Goal: Task Accomplishment & Management: Manage account settings

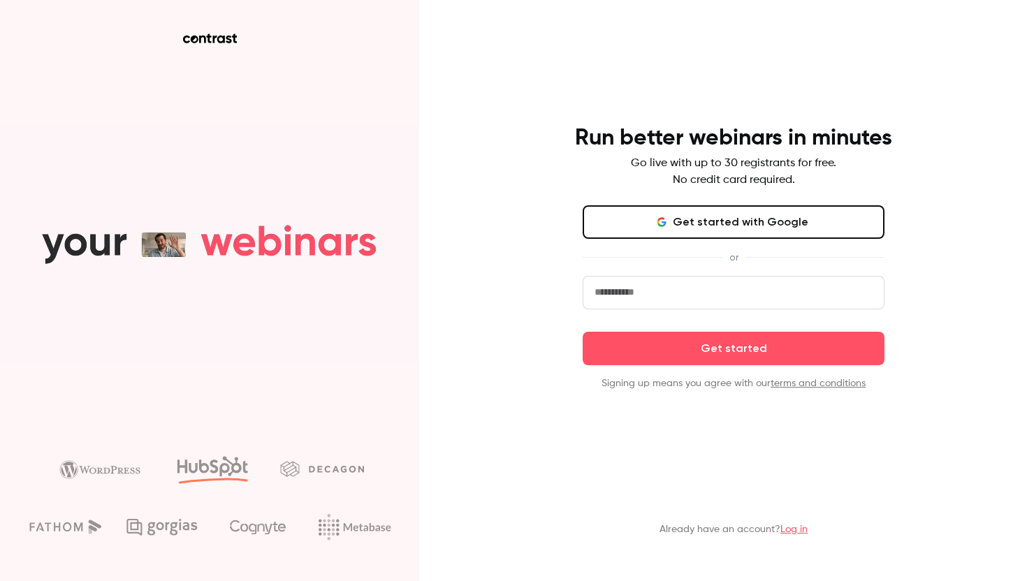
click at [795, 527] on link "Log in" at bounding box center [793, 530] width 27 height 10
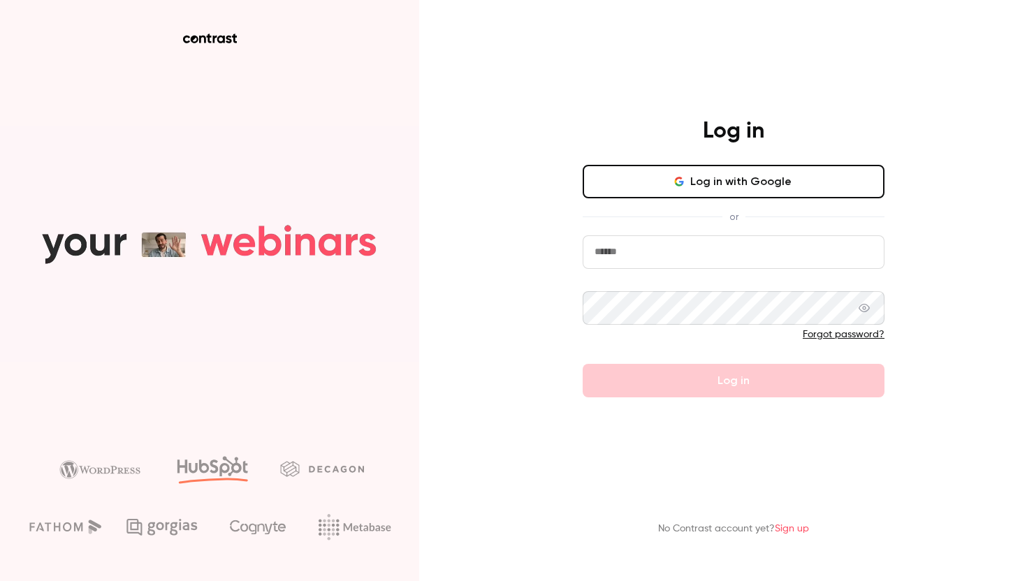
click at [649, 180] on button "Log in with Google" at bounding box center [734, 182] width 302 height 34
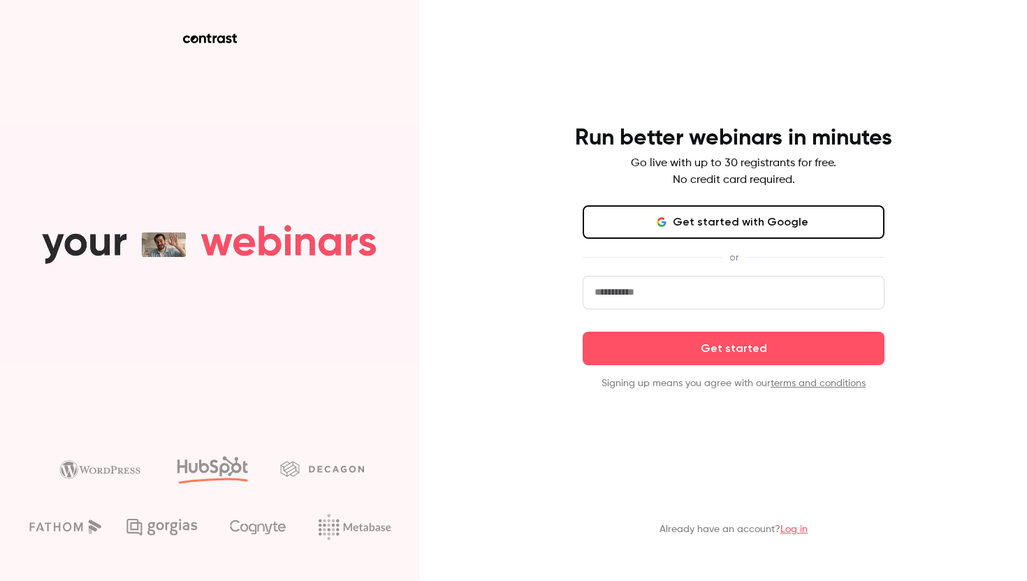
click at [796, 527] on link "Log in" at bounding box center [793, 530] width 27 height 10
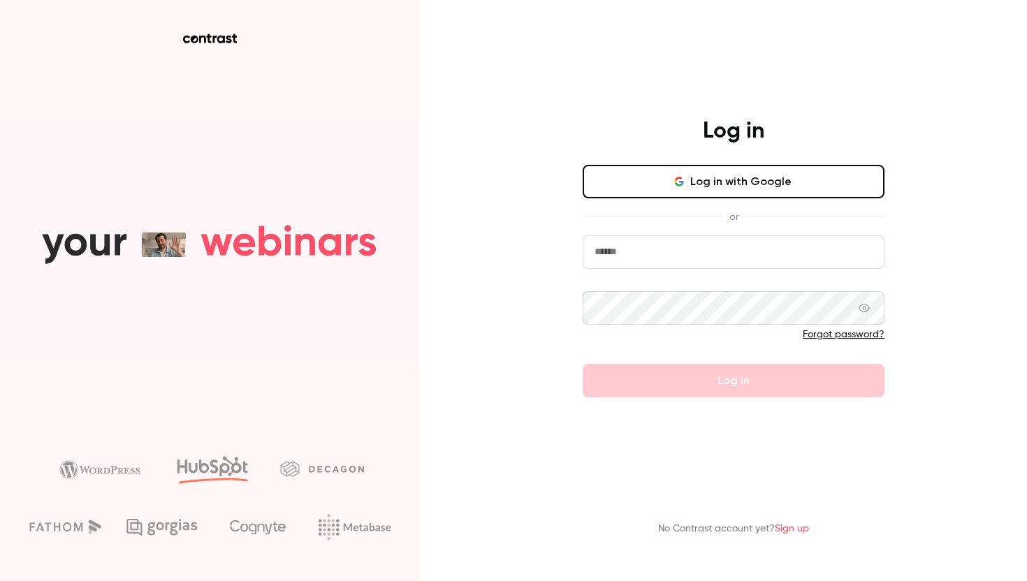
click at [678, 173] on button "Log in with Google" at bounding box center [734, 182] width 302 height 34
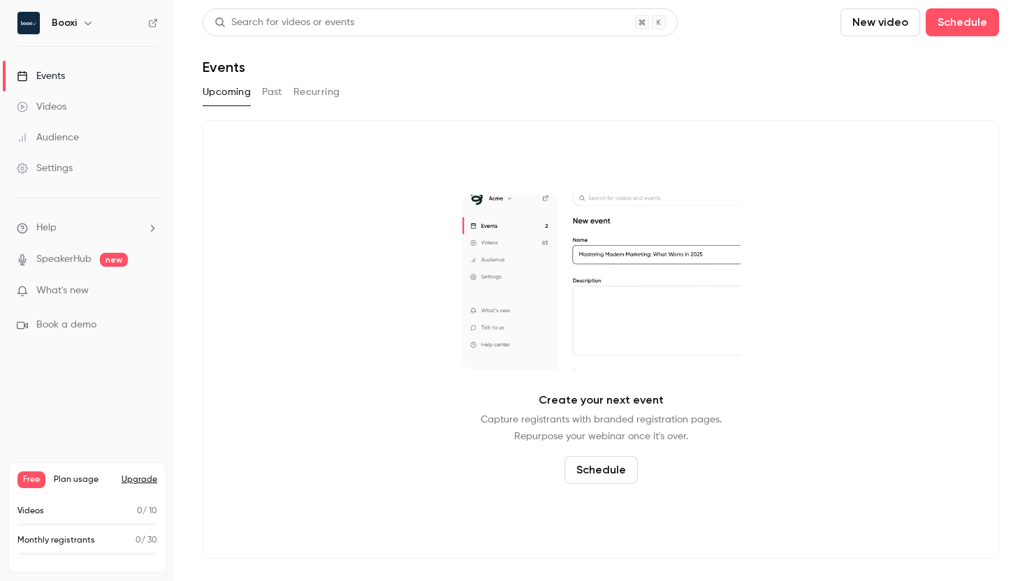
click at [82, 106] on link "Videos" at bounding box center [87, 106] width 175 height 31
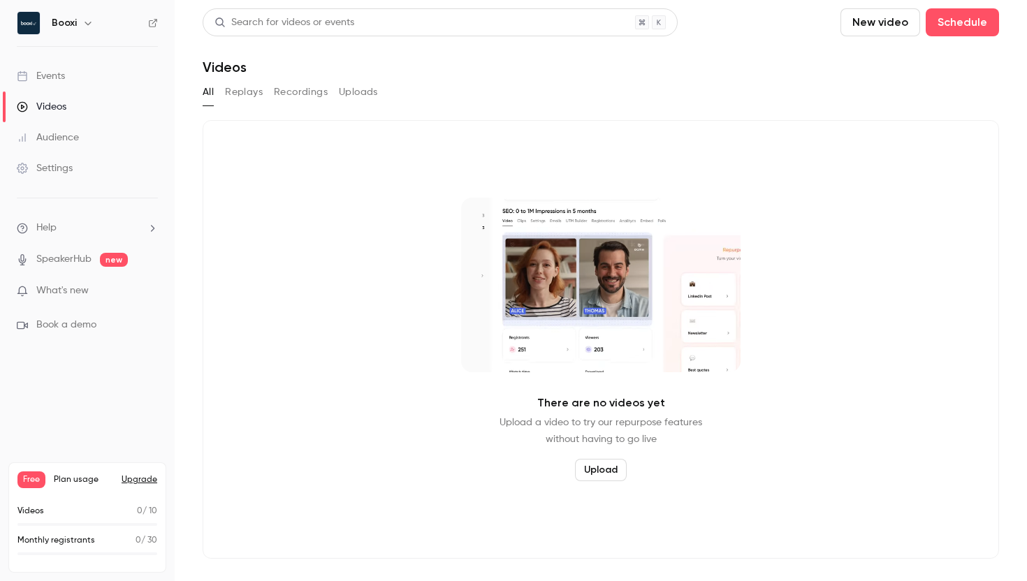
click at [258, 92] on button "Replays" at bounding box center [244, 92] width 38 height 22
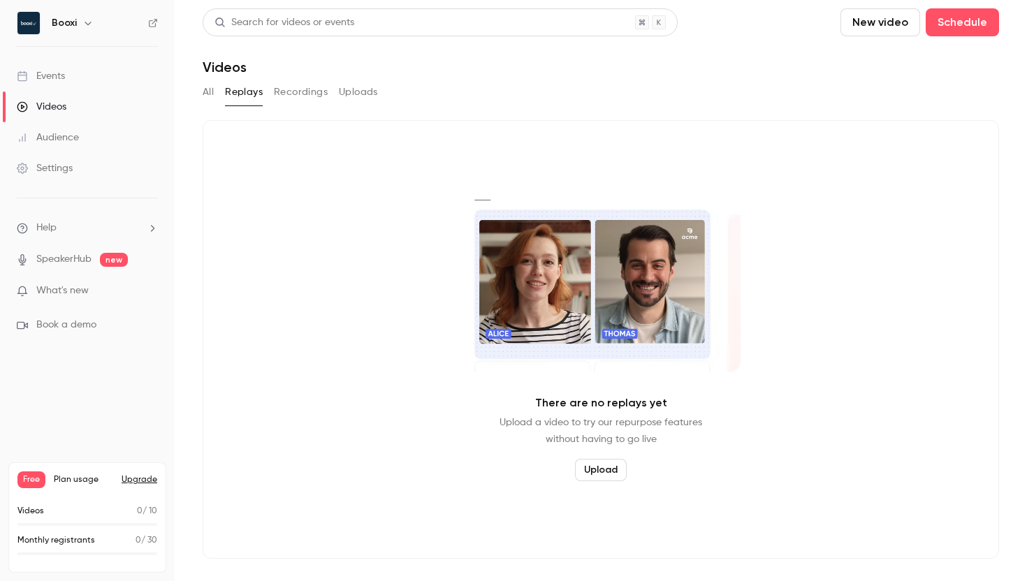
click at [291, 94] on button "Recordings" at bounding box center [301, 92] width 54 height 22
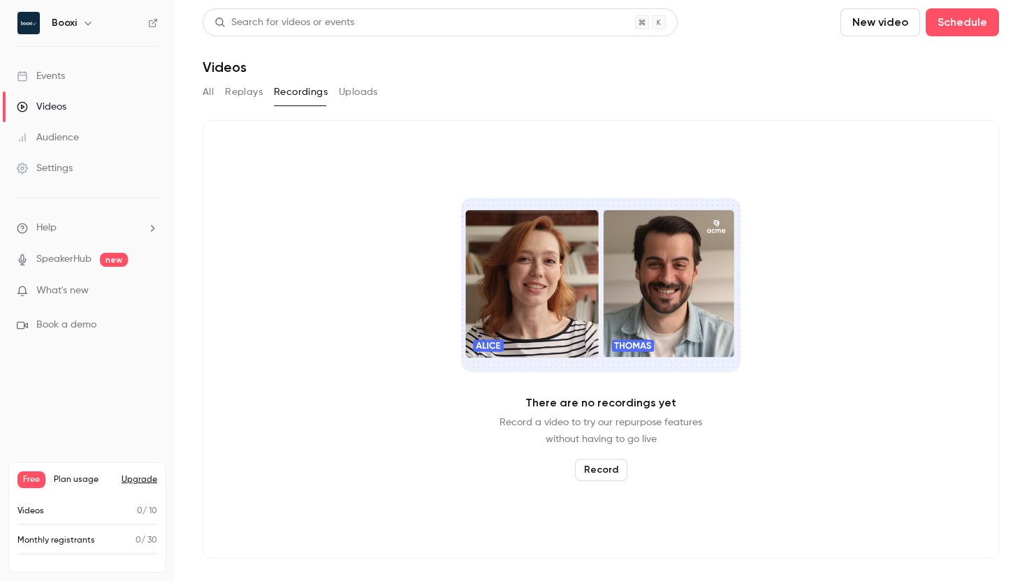
click at [350, 98] on button "Uploads" at bounding box center [358, 92] width 39 height 22
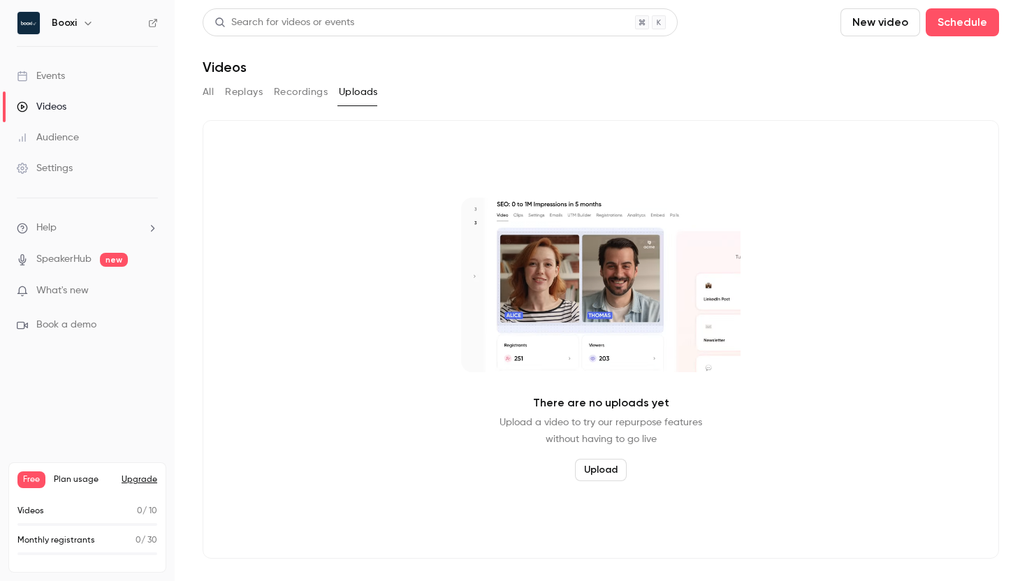
click at [274, 98] on button "Recordings" at bounding box center [301, 92] width 54 height 22
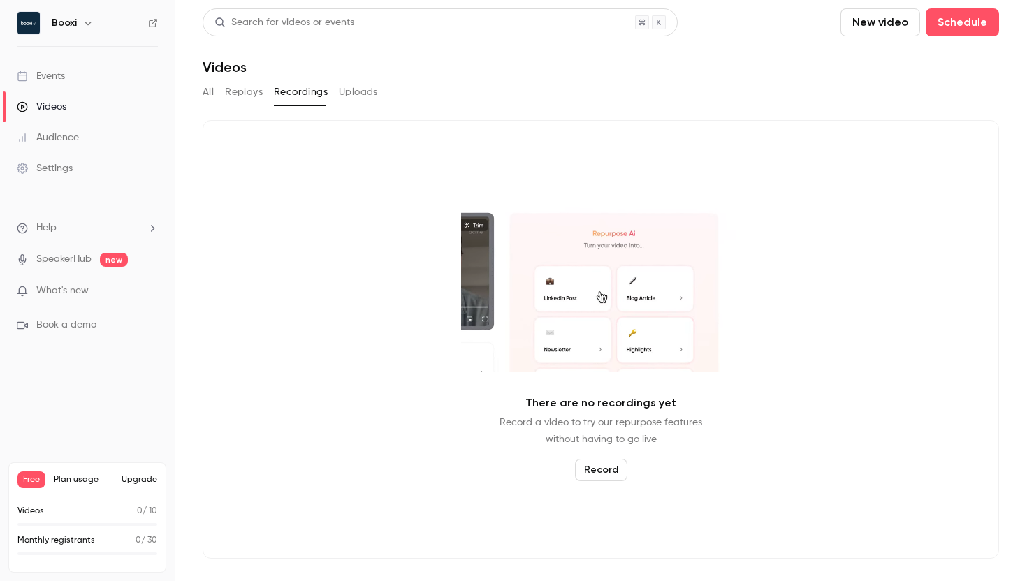
click at [49, 69] on div "Events" at bounding box center [41, 76] width 48 height 14
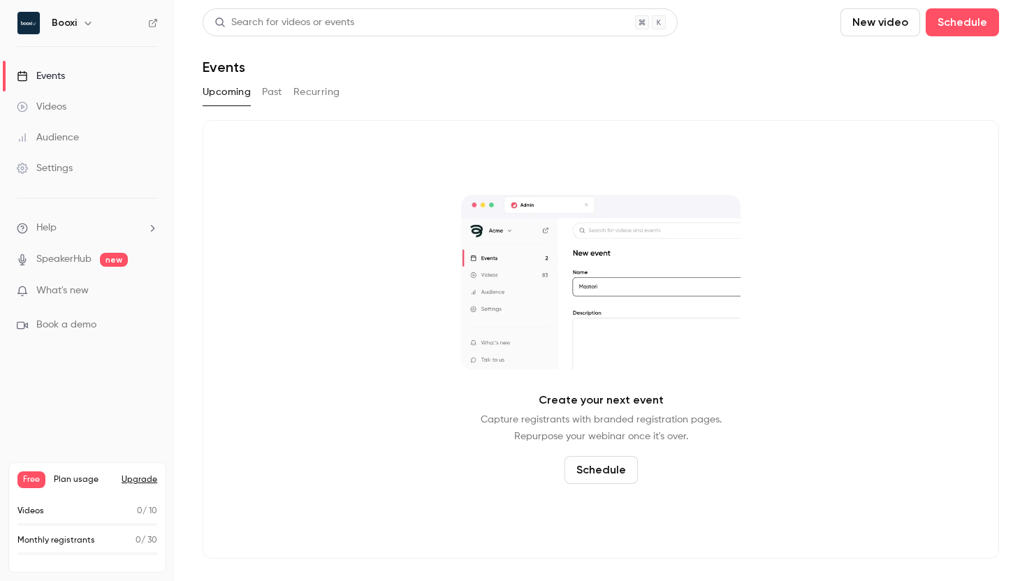
click at [63, 25] on h6 "Booxi" at bounding box center [64, 23] width 25 height 14
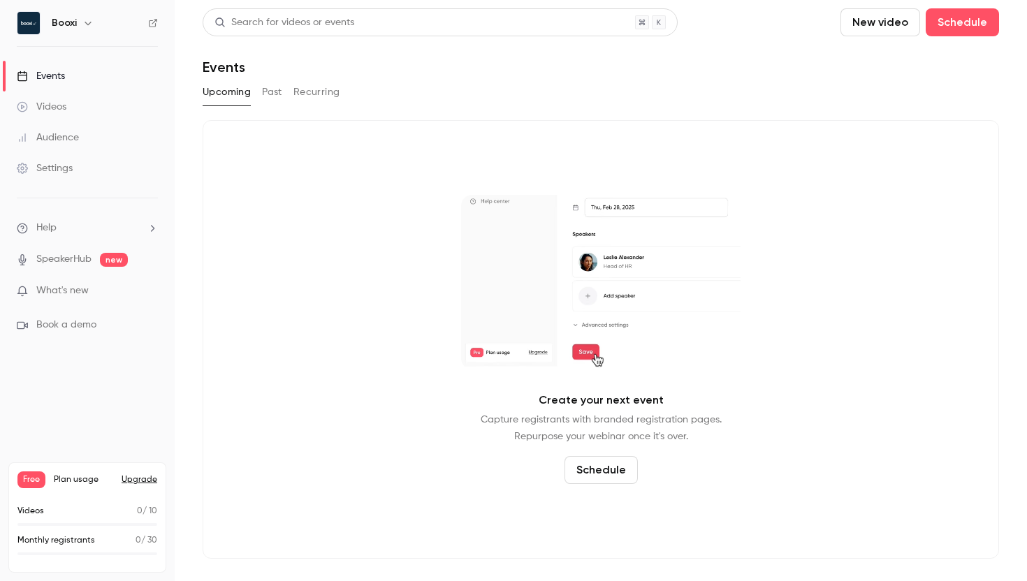
click at [92, 25] on icon "button" at bounding box center [87, 22] width 11 height 11
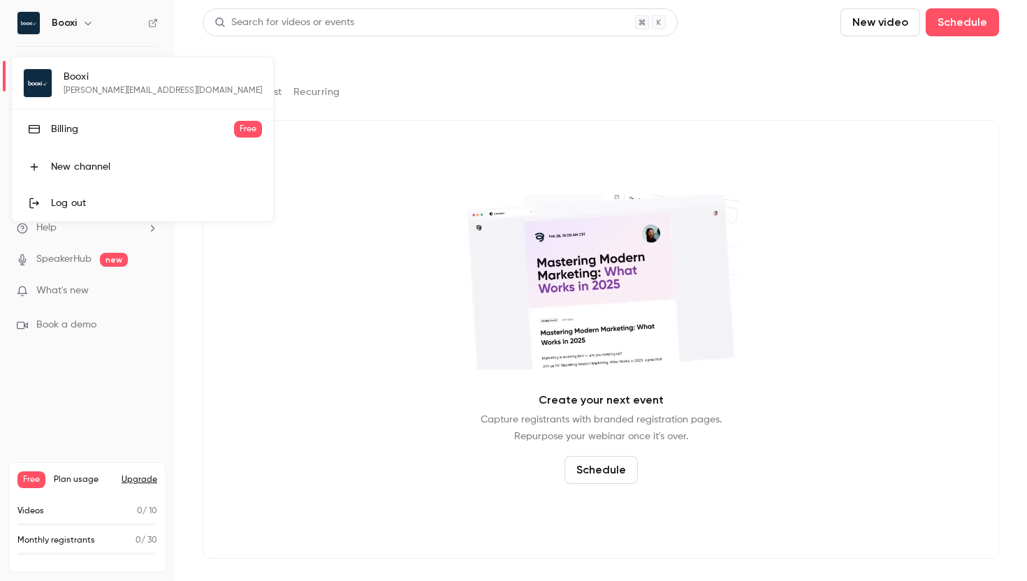
click at [68, 135] on div "Billing" at bounding box center [142, 129] width 183 height 14
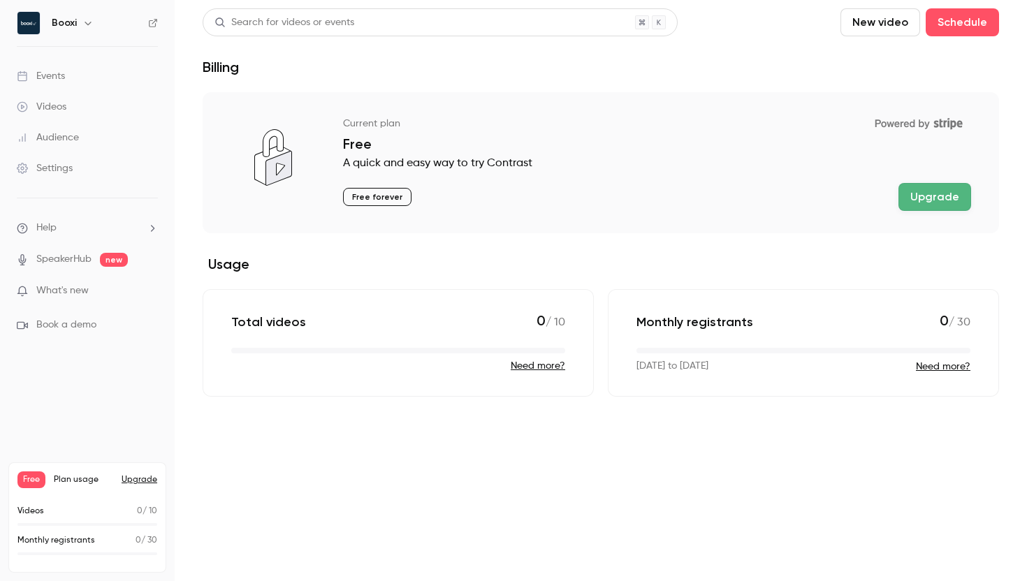
click at [61, 286] on span "What's new" at bounding box center [62, 291] width 52 height 15
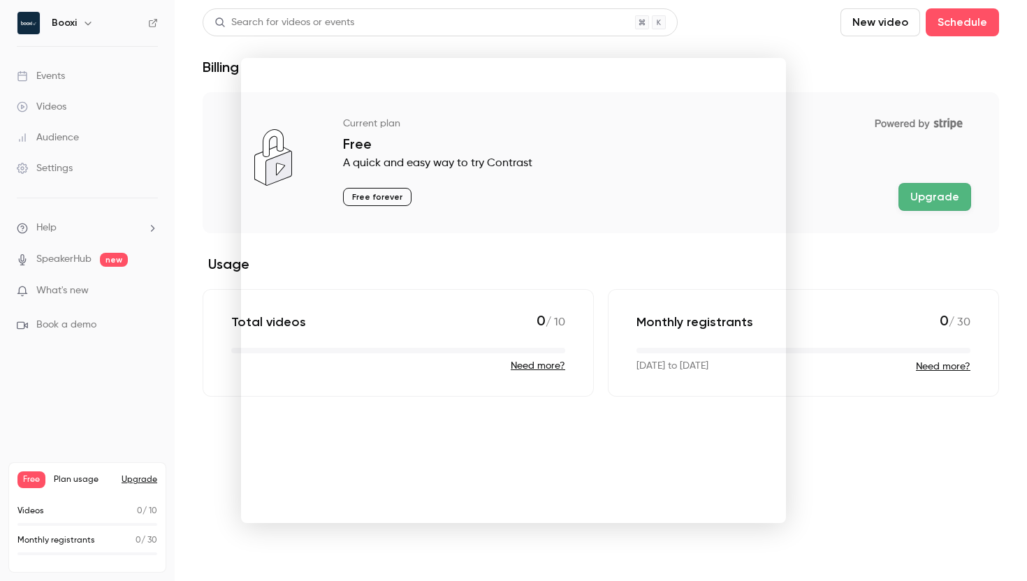
click at [812, 133] on div at bounding box center [513, 290] width 1027 height 581
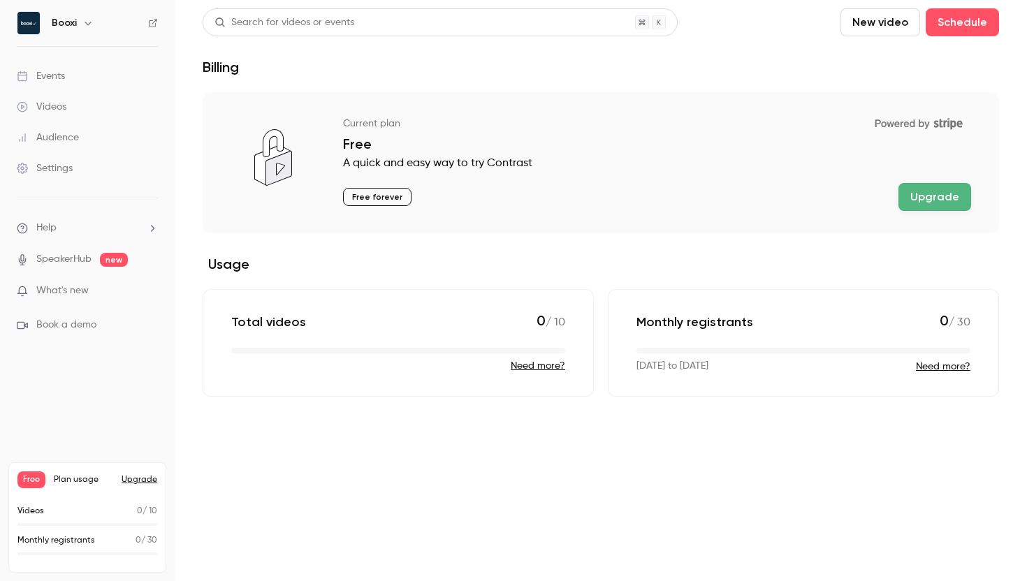
click at [53, 110] on div "Videos" at bounding box center [42, 107] width 50 height 14
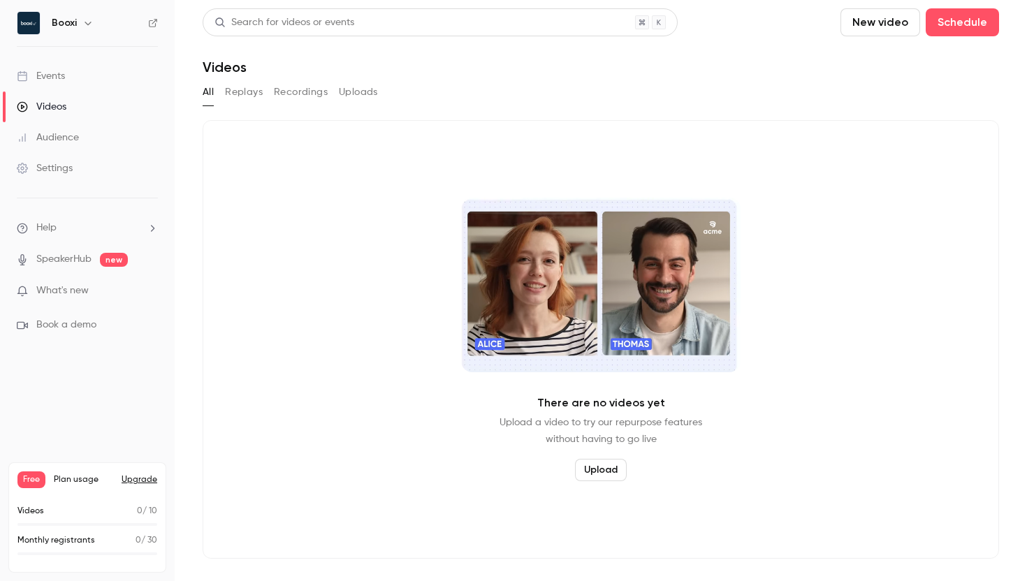
click at [244, 98] on button "Replays" at bounding box center [244, 92] width 38 height 22
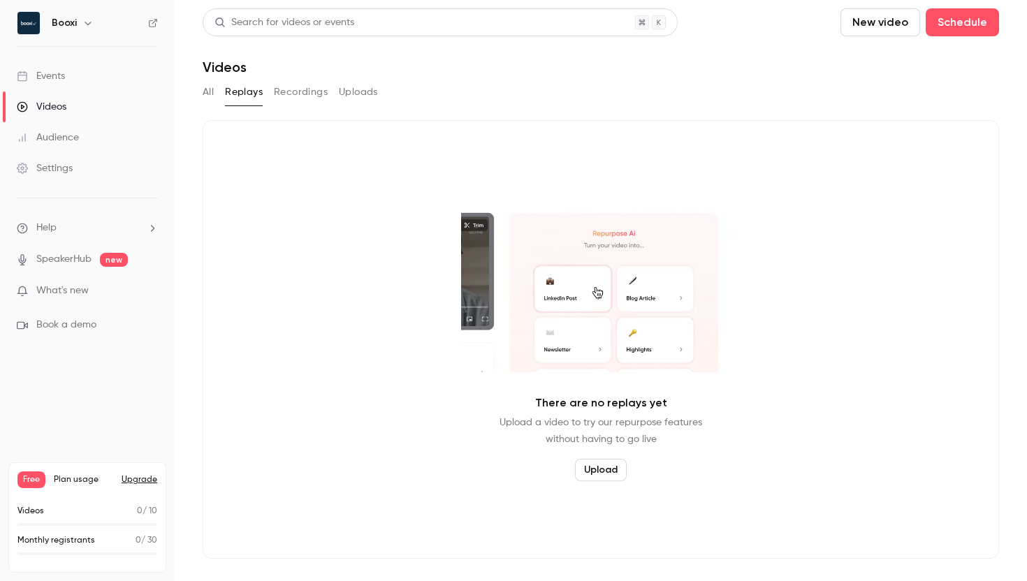
click at [73, 76] on link "Events" at bounding box center [87, 76] width 175 height 31
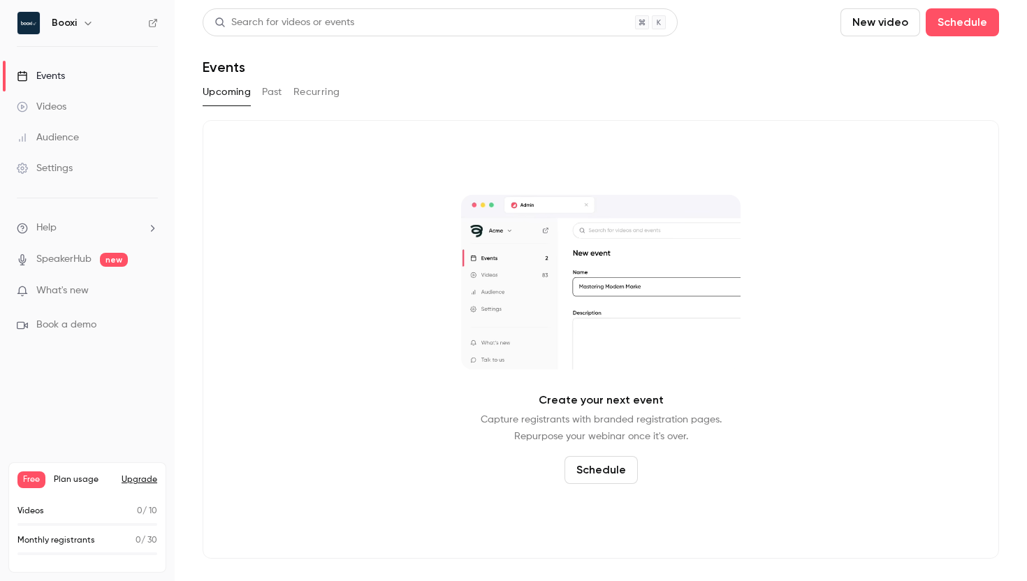
click at [274, 91] on button "Past" at bounding box center [272, 92] width 20 height 22
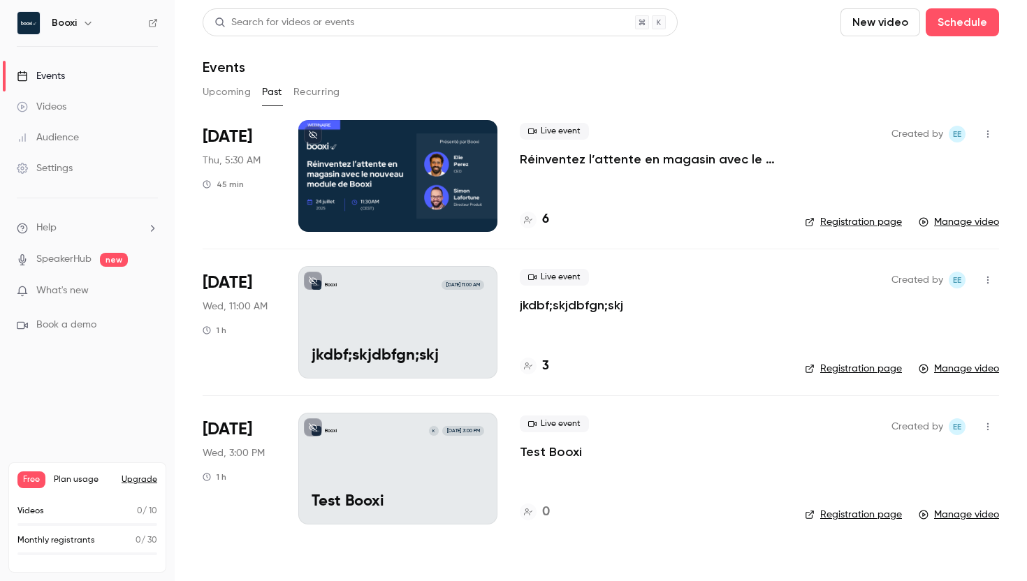
click at [215, 89] on button "Upcoming" at bounding box center [227, 92] width 48 height 22
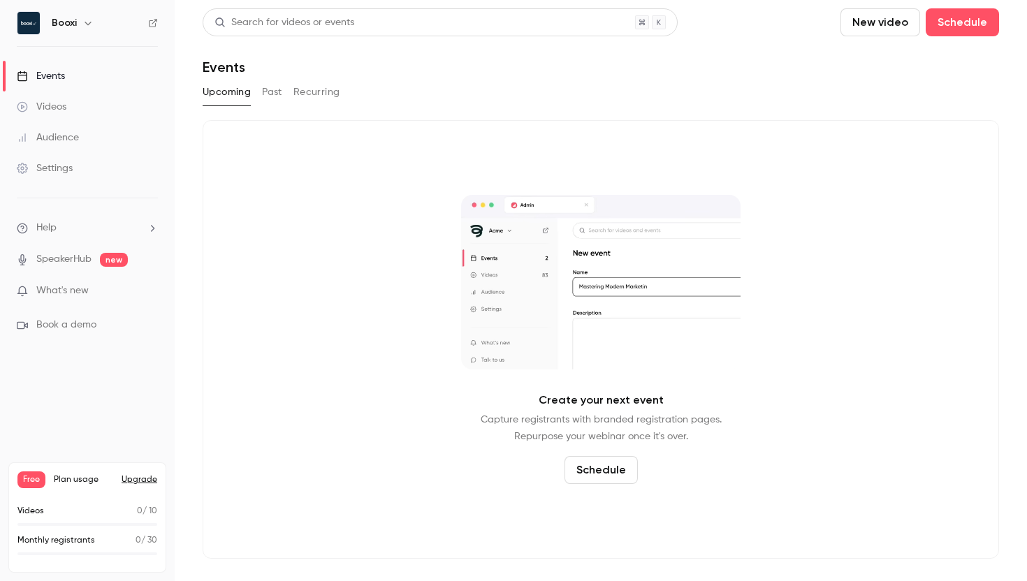
click at [66, 110] on div "Videos" at bounding box center [42, 107] width 50 height 14
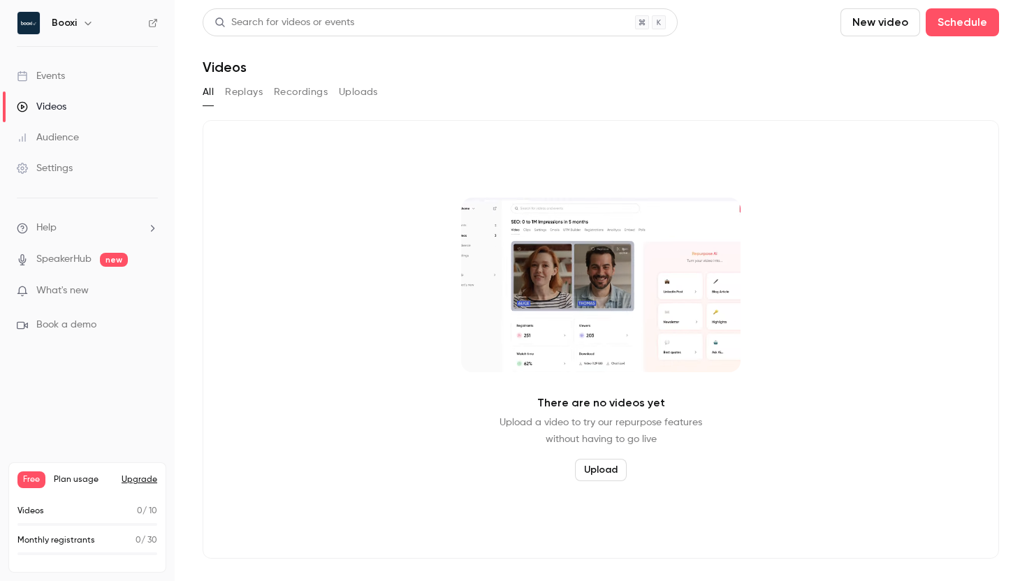
click at [247, 94] on button "Replays" at bounding box center [244, 92] width 38 height 22
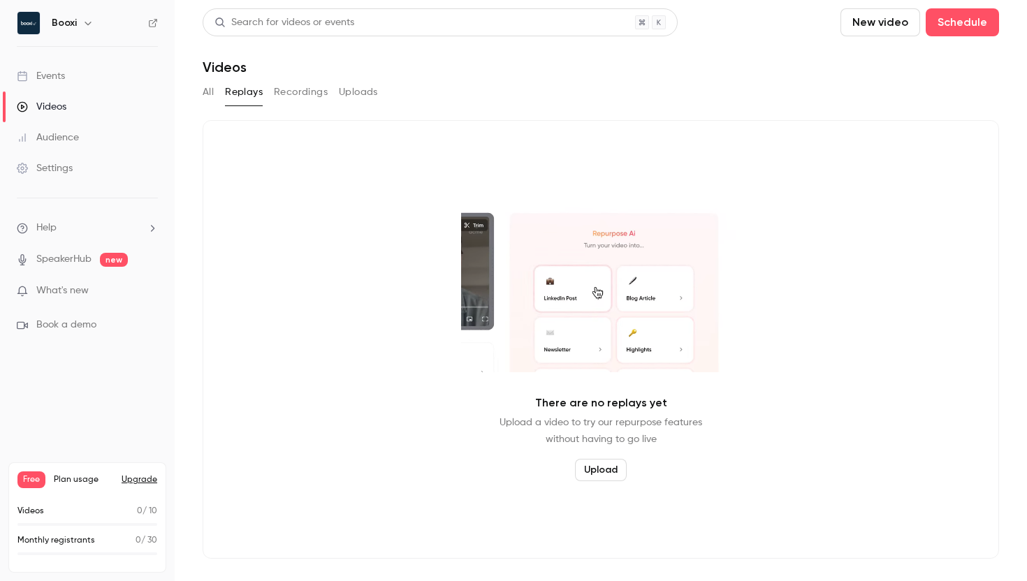
click at [306, 100] on button "Recordings" at bounding box center [301, 92] width 54 height 22
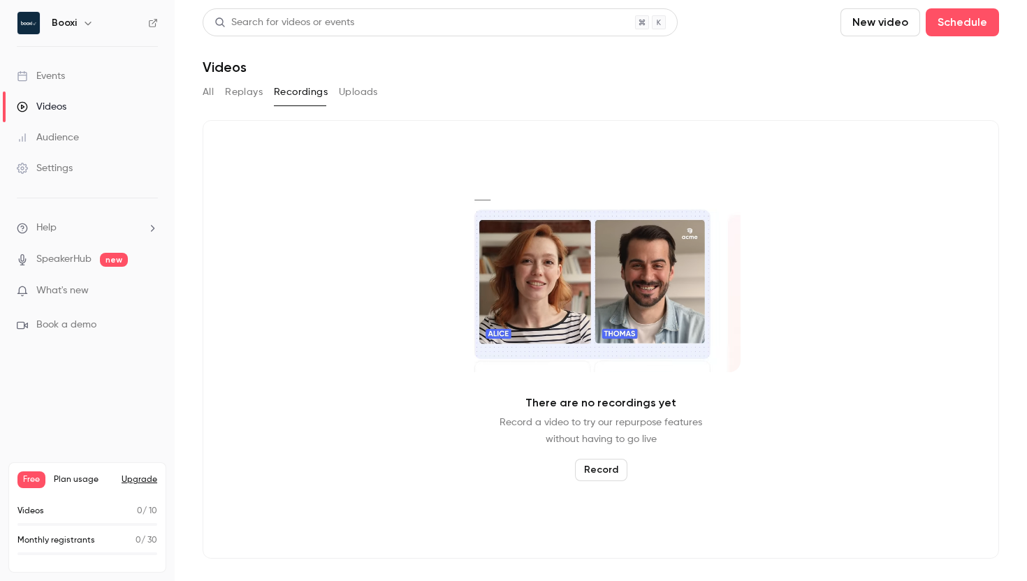
click at [46, 85] on link "Events" at bounding box center [87, 76] width 175 height 31
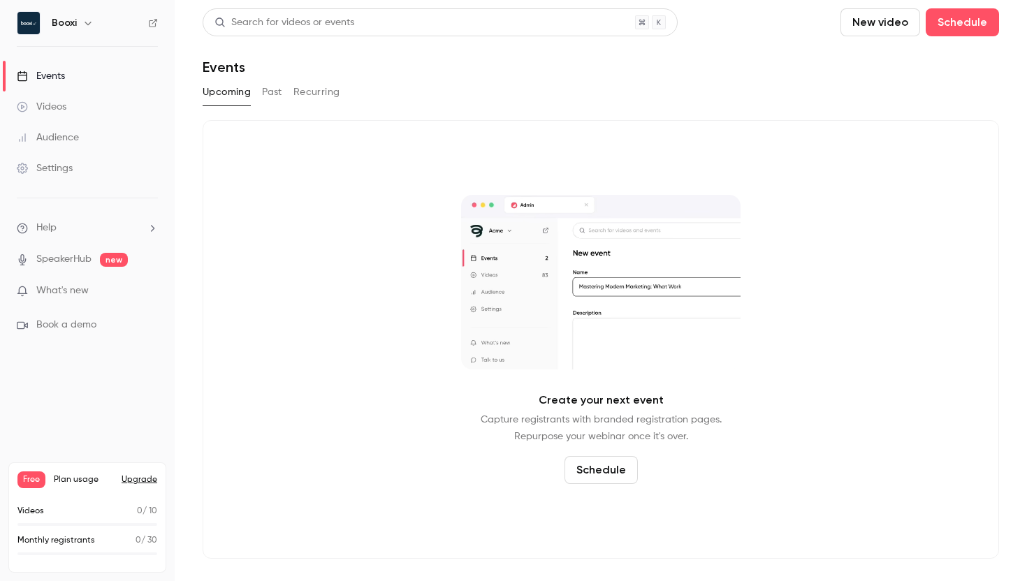
click at [270, 94] on button "Past" at bounding box center [272, 92] width 20 height 22
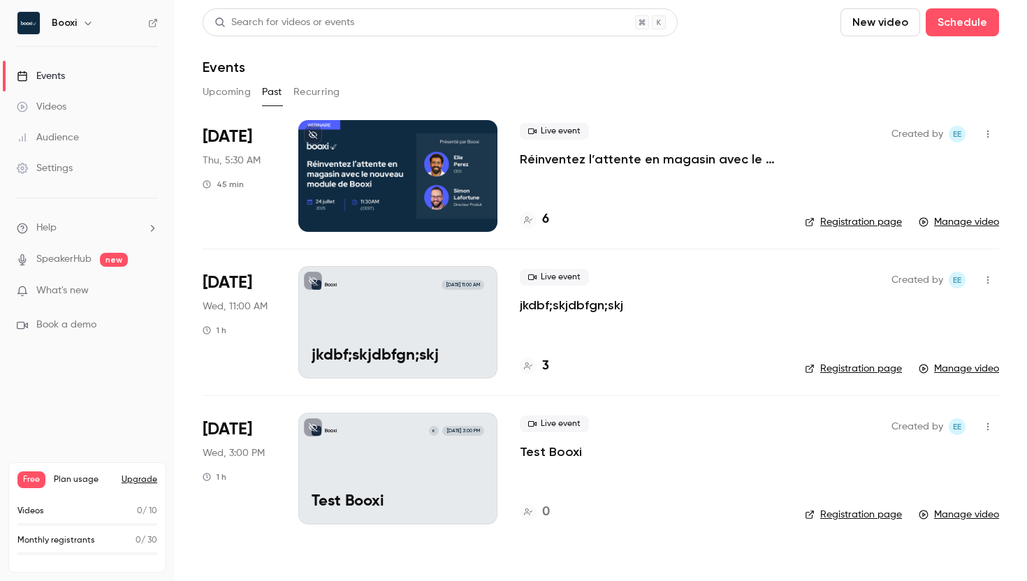
click at [376, 171] on div at bounding box center [397, 176] width 199 height 112
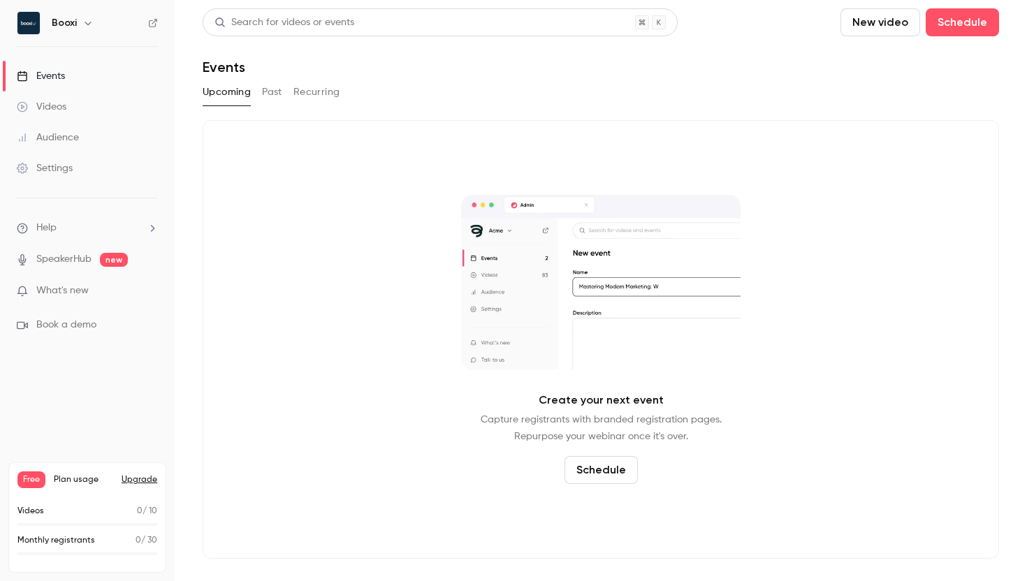
click at [52, 75] on div "Events" at bounding box center [41, 76] width 48 height 14
click at [266, 92] on button "Past" at bounding box center [272, 92] width 20 height 22
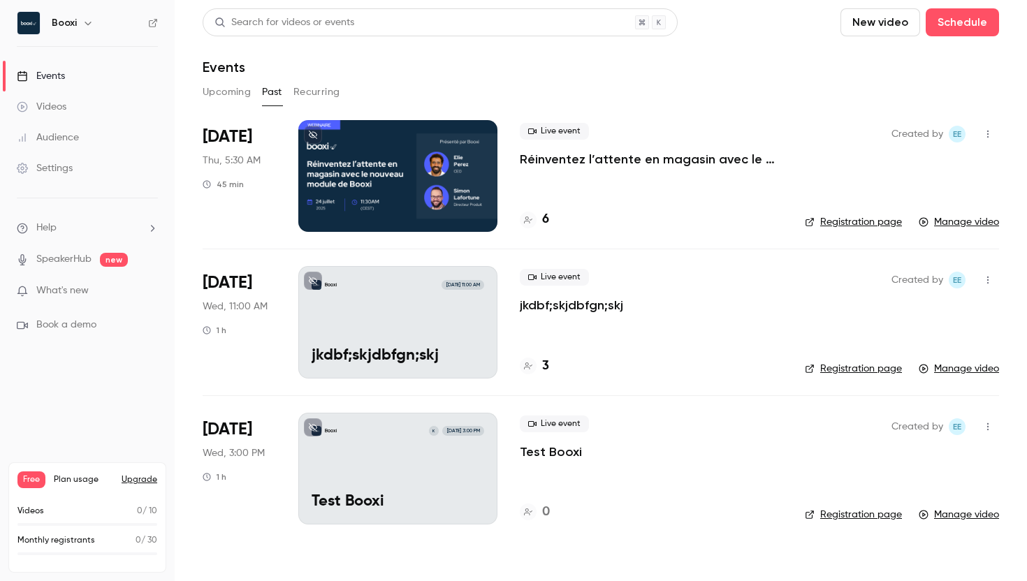
click at [54, 107] on div "Videos" at bounding box center [42, 107] width 50 height 14
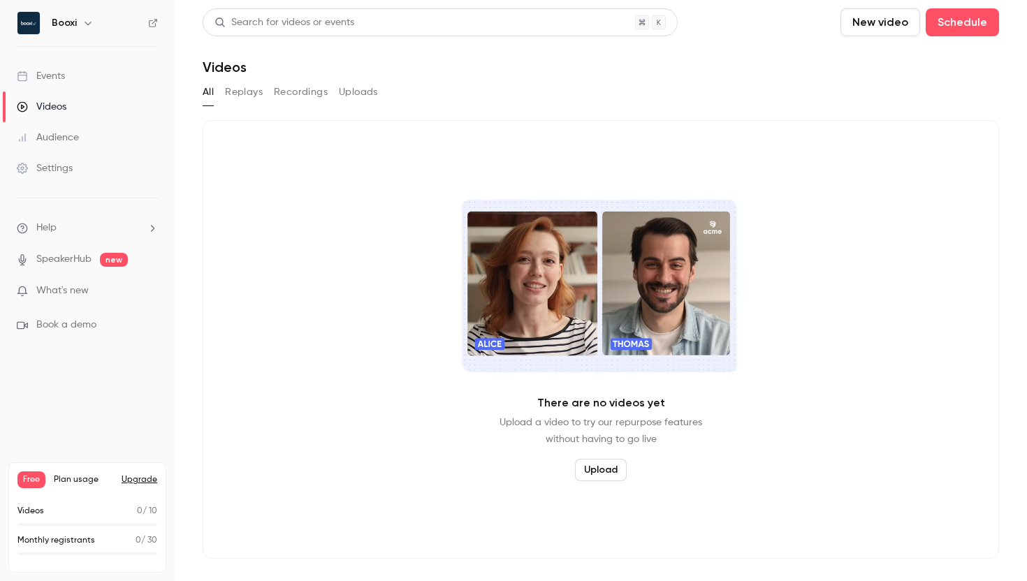
click at [245, 93] on button "Replays" at bounding box center [244, 92] width 38 height 22
click at [305, 92] on button "Recordings" at bounding box center [301, 92] width 54 height 22
click at [365, 92] on button "Uploads" at bounding box center [358, 92] width 39 height 22
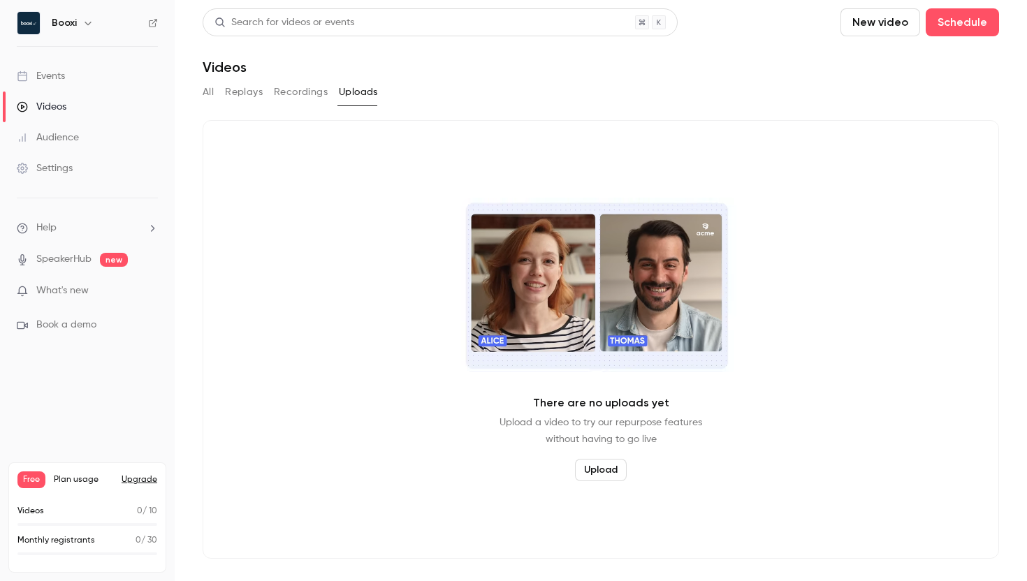
click at [203, 89] on button "All" at bounding box center [208, 92] width 11 height 22
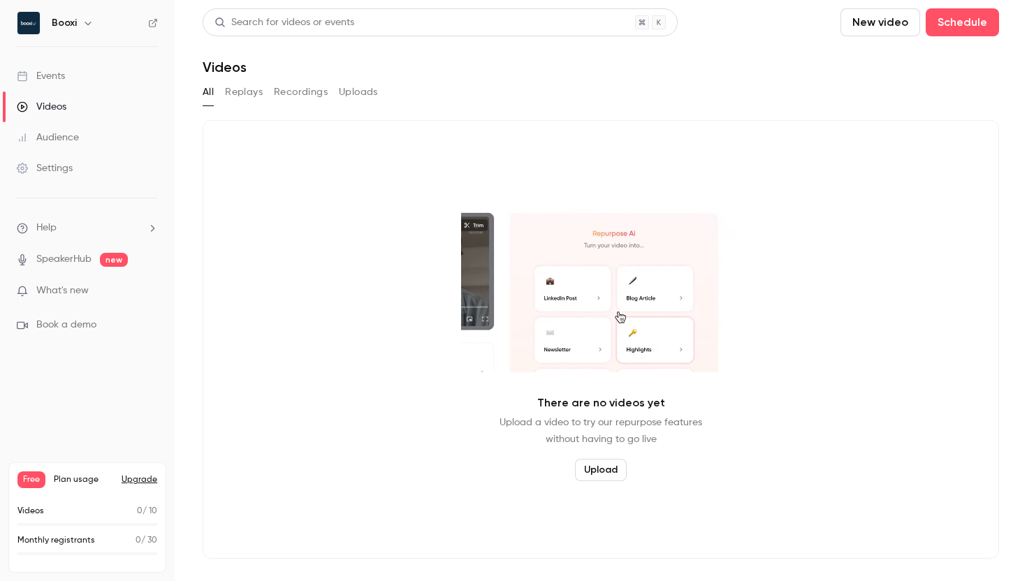
click at [58, 79] on div "Events" at bounding box center [41, 76] width 48 height 14
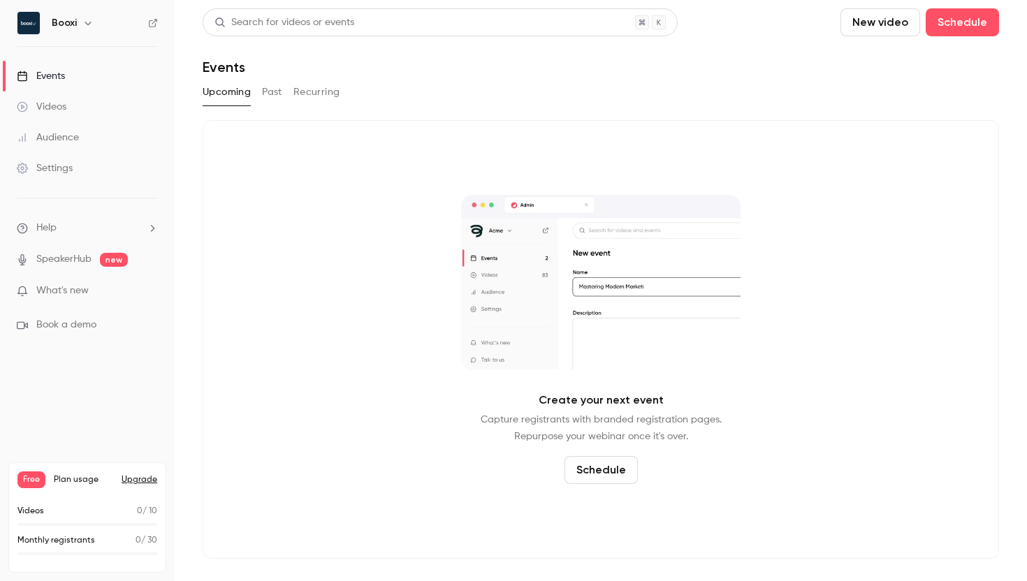
click at [276, 91] on button "Past" at bounding box center [272, 92] width 20 height 22
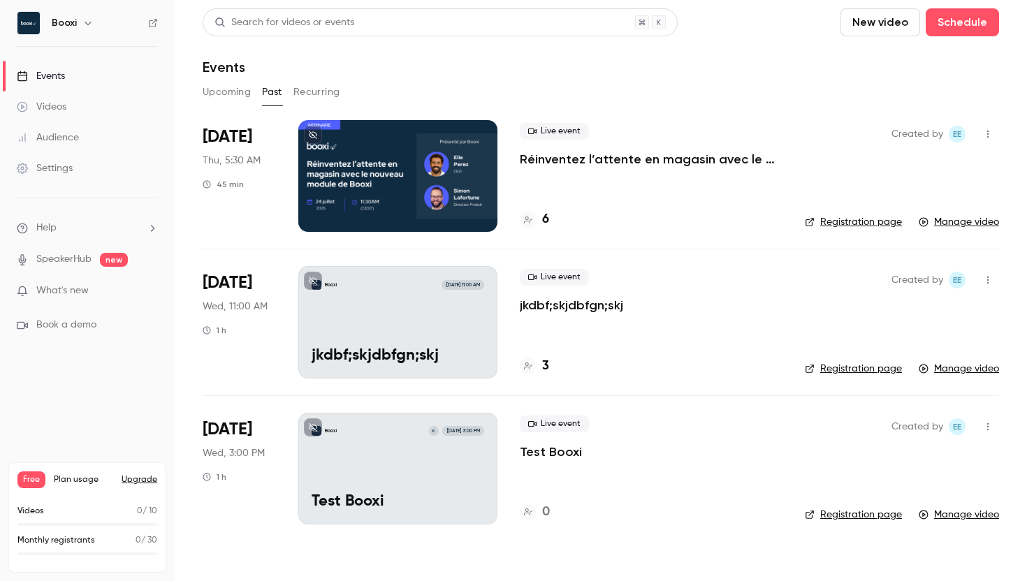
click at [448, 179] on div at bounding box center [397, 176] width 199 height 112
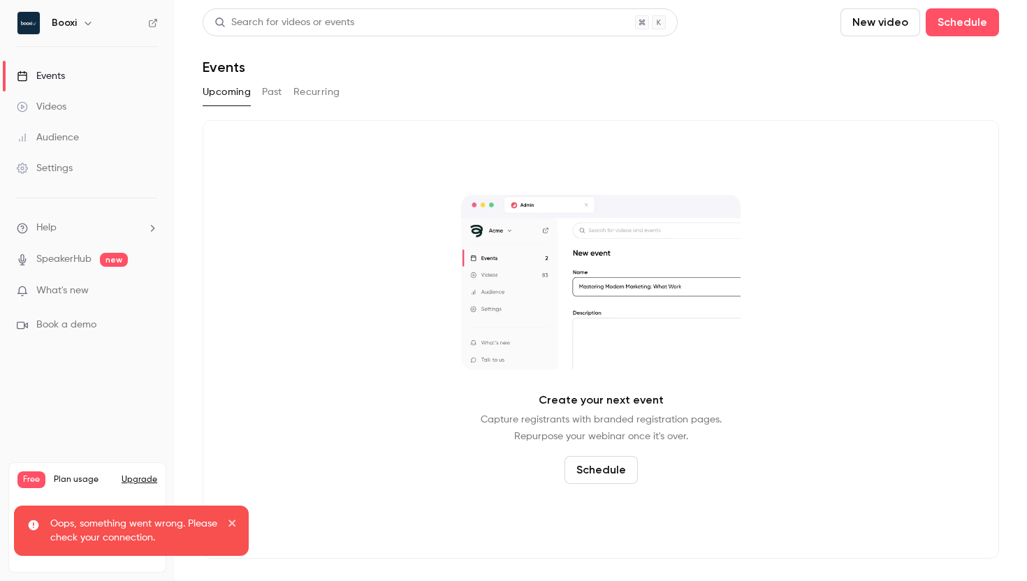
click at [234, 520] on icon "close" at bounding box center [231, 523] width 7 height 7
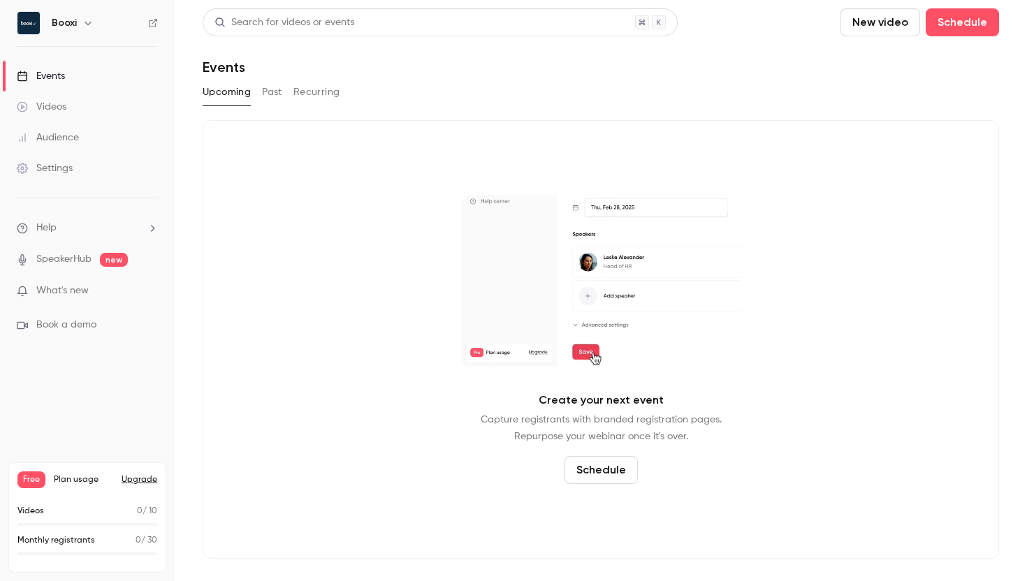
click at [272, 109] on div "Search for videos or events New video Schedule Events Upcoming Past Recurring C…" at bounding box center [601, 283] width 796 height 550
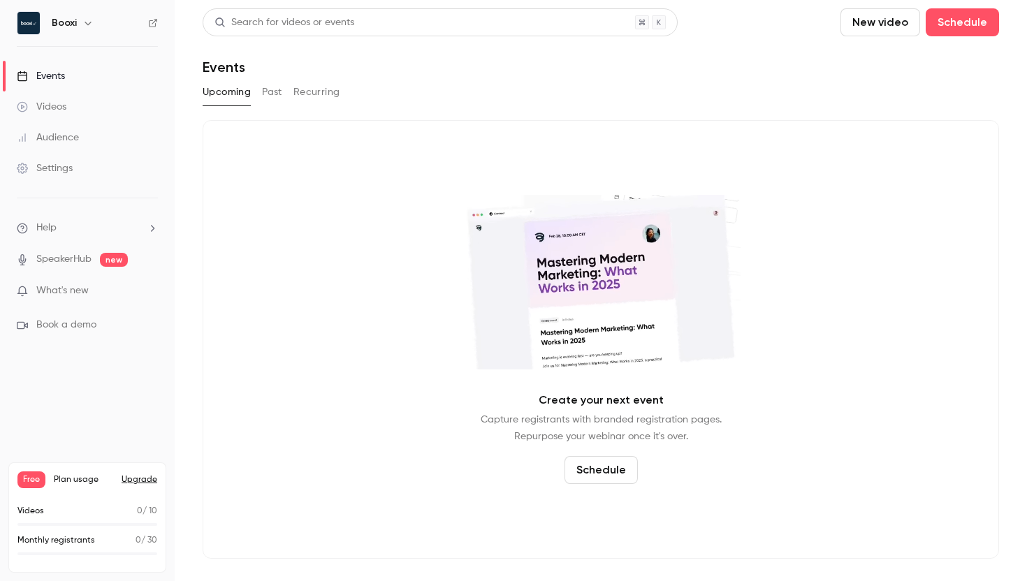
click at [272, 81] on button "Past" at bounding box center [272, 92] width 20 height 22
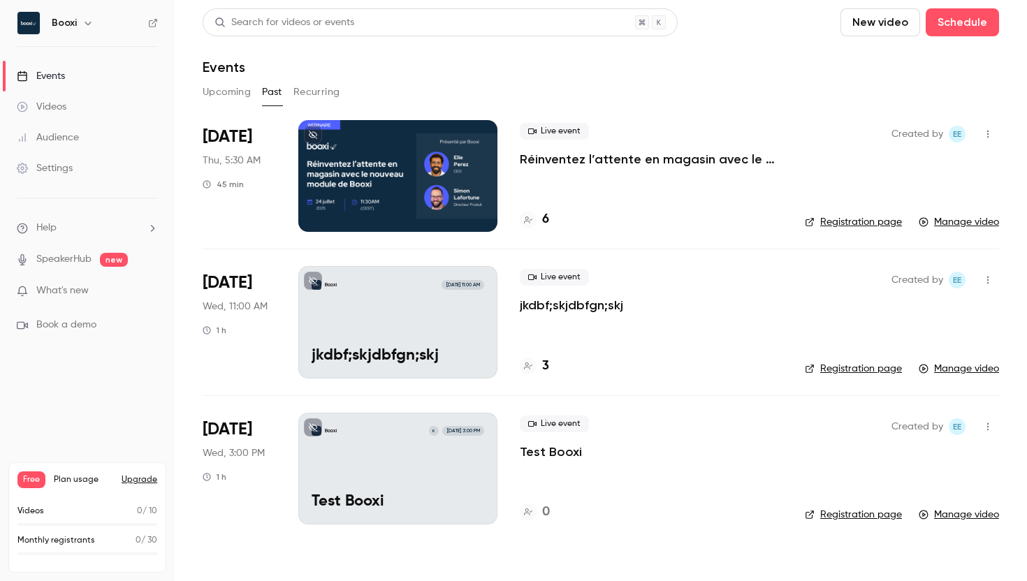
click at [34, 477] on span "Free" at bounding box center [31, 479] width 28 height 17
click at [75, 177] on link "Settings" at bounding box center [87, 168] width 175 height 31
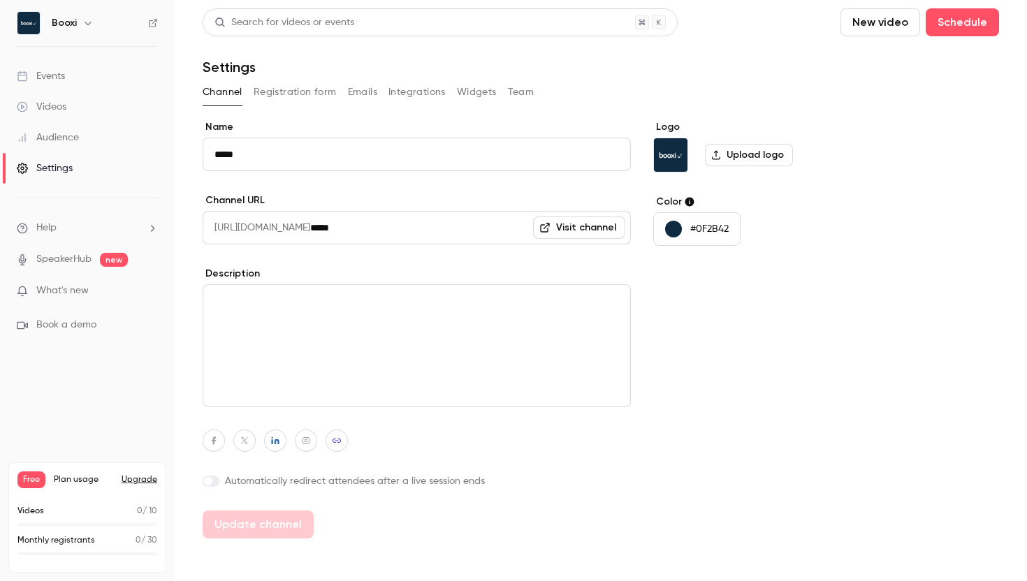
click at [513, 98] on button "Team" at bounding box center [521, 92] width 27 height 22
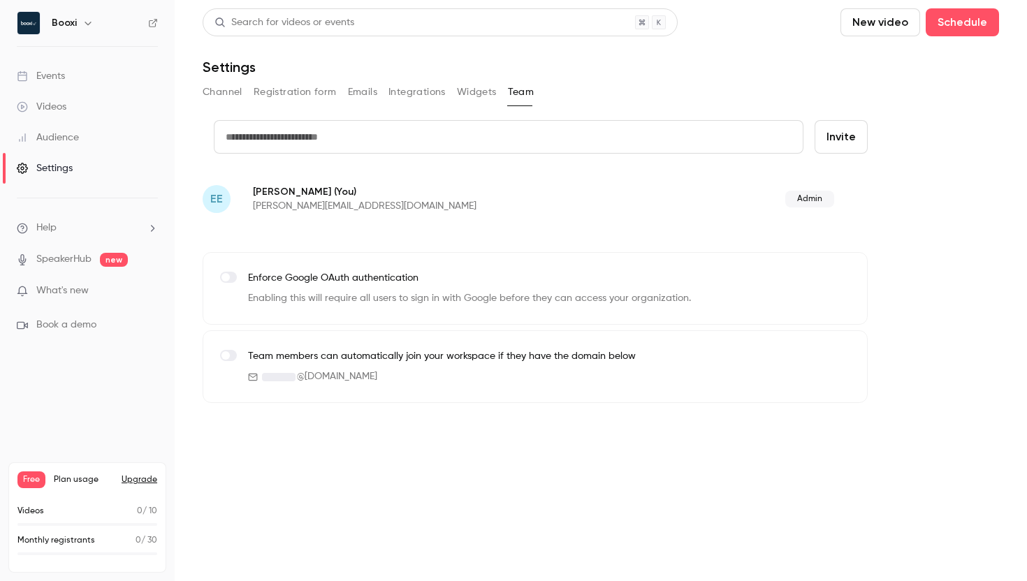
click at [474, 91] on button "Widgets" at bounding box center [477, 92] width 40 height 22
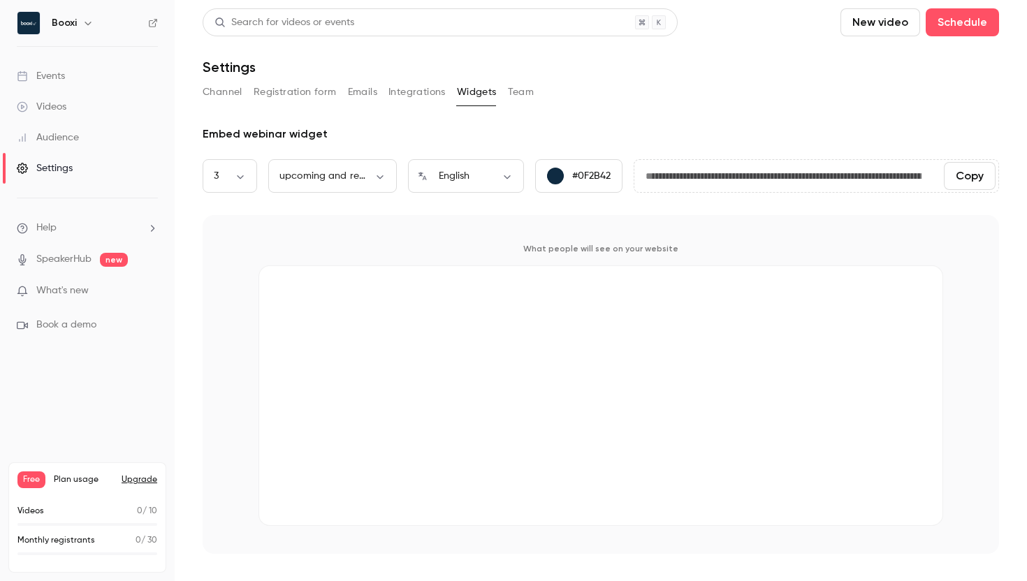
click at [412, 94] on button "Integrations" at bounding box center [416, 92] width 57 height 22
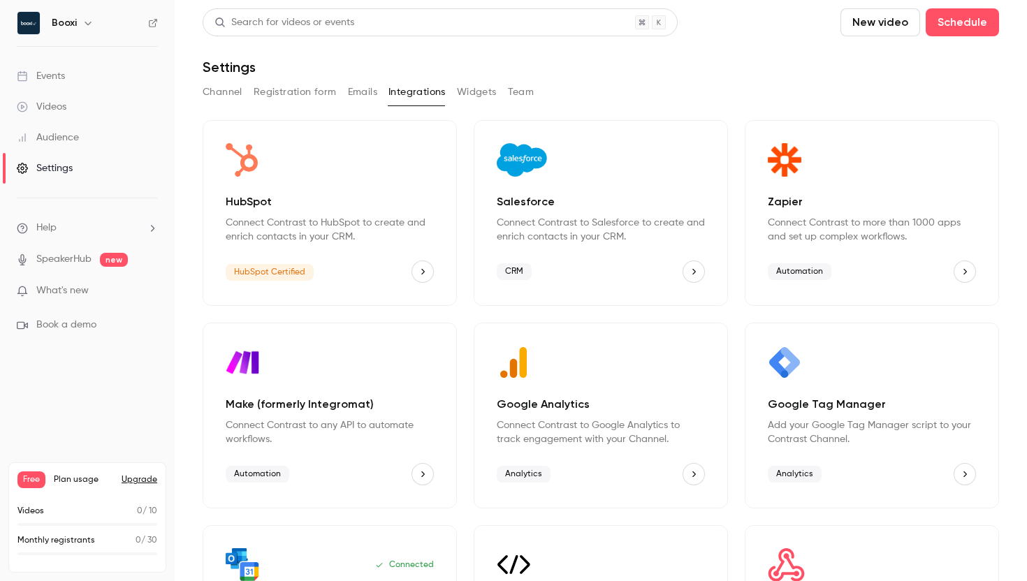
click at [358, 91] on button "Emails" at bounding box center [362, 92] width 29 height 22
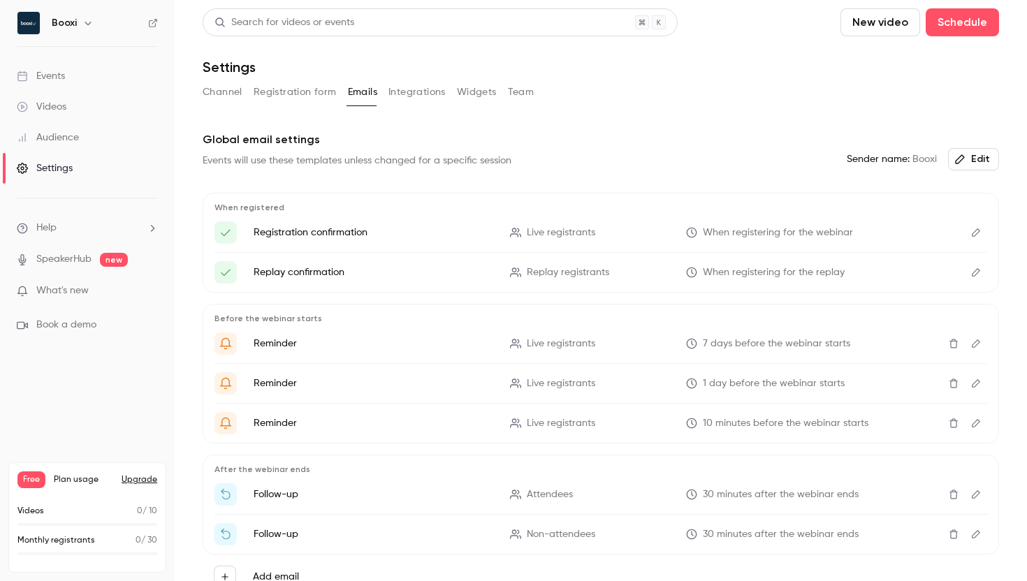
click at [303, 94] on button "Registration form" at bounding box center [295, 92] width 83 height 22
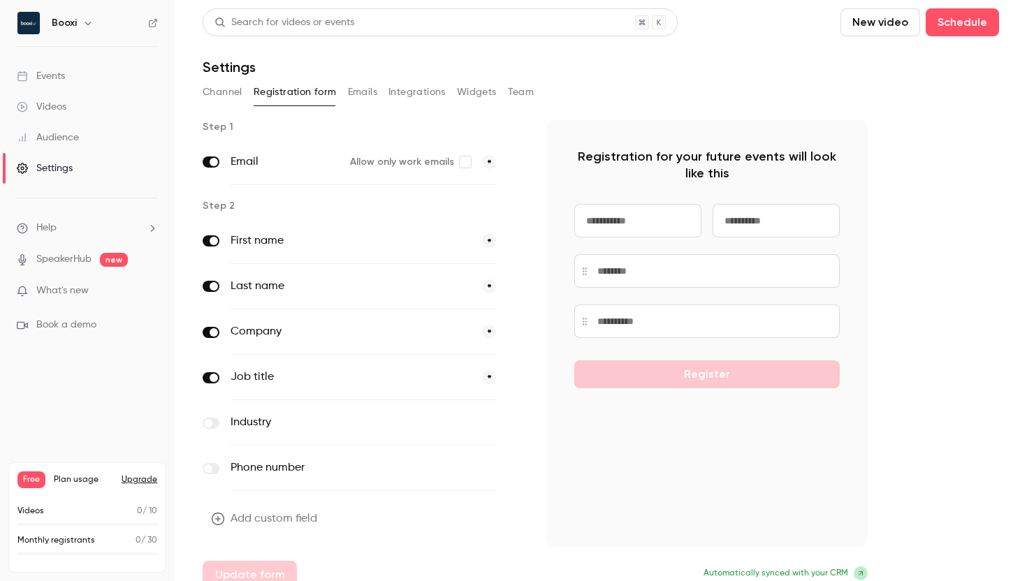
click at [234, 93] on button "Channel" at bounding box center [223, 92] width 40 height 22
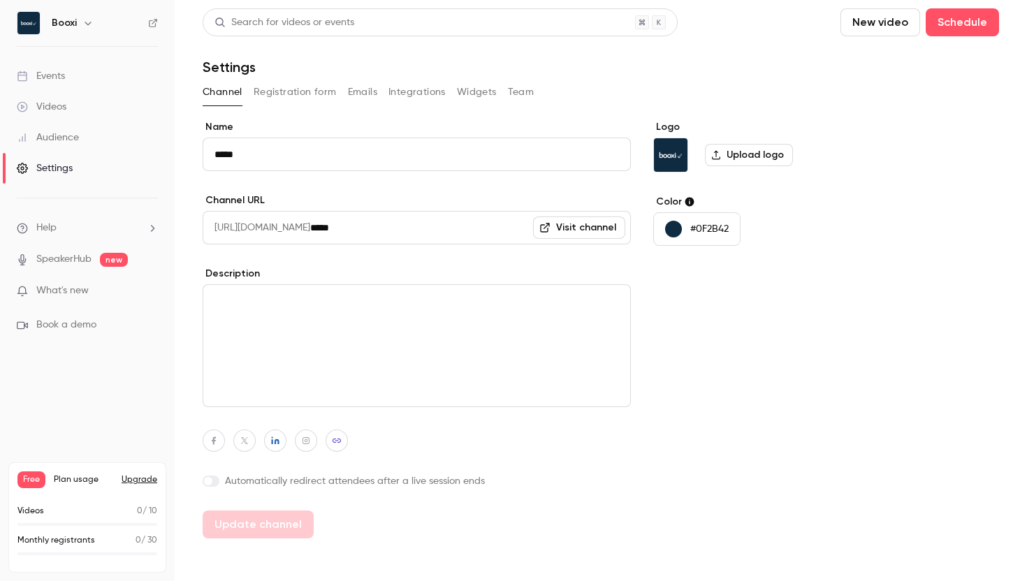
click at [69, 25] on h6 "Booxi" at bounding box center [64, 23] width 25 height 14
click at [103, 19] on div "Booxi" at bounding box center [94, 23] width 85 height 17
click at [94, 21] on button "button" at bounding box center [88, 23] width 17 height 17
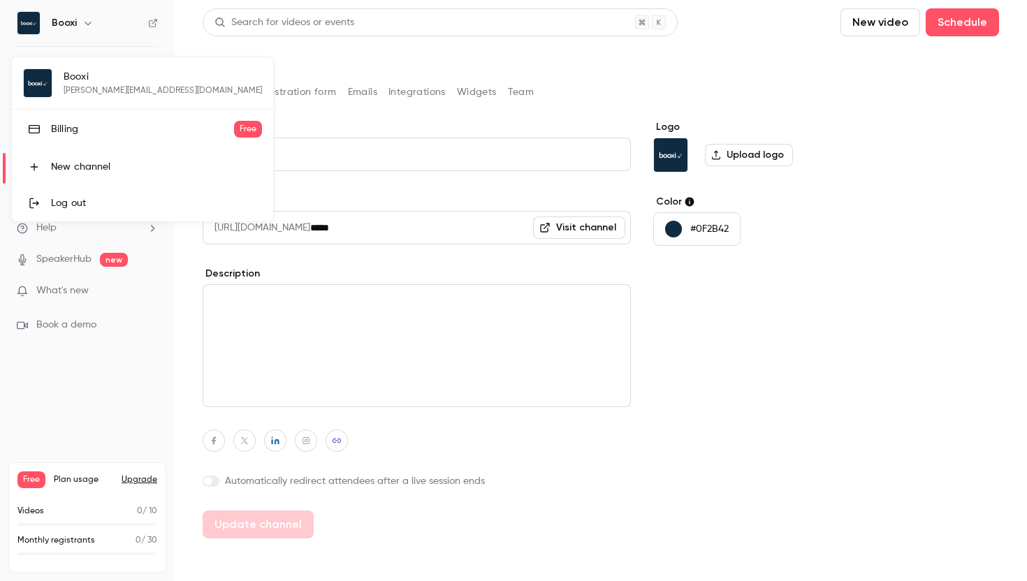
click at [75, 131] on div "Billing" at bounding box center [142, 129] width 183 height 14
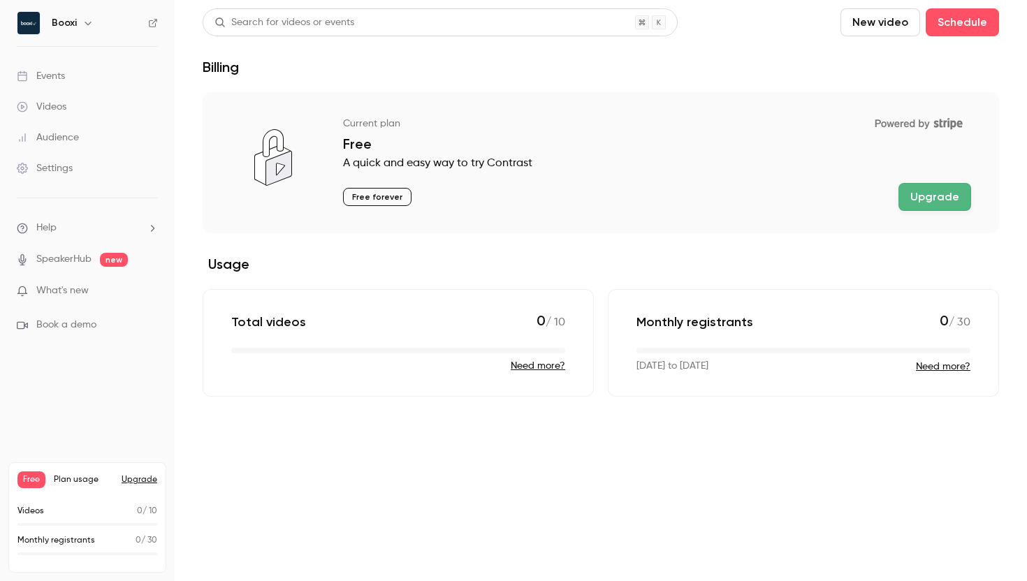
click at [363, 159] on p "A quick and easy way to try Contrast" at bounding box center [657, 163] width 628 height 17
click at [64, 477] on span "Plan usage" at bounding box center [83, 479] width 59 height 11
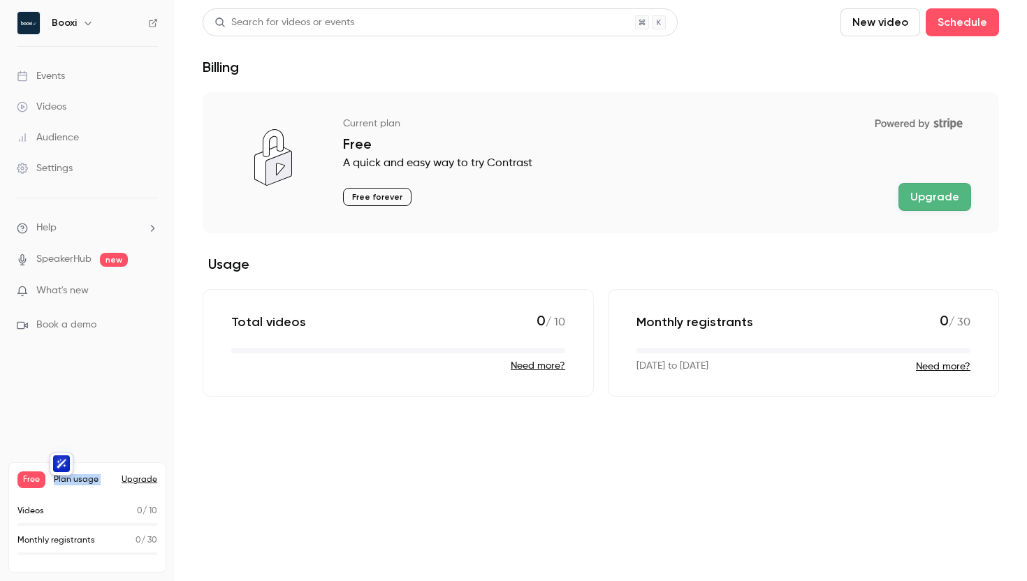
click at [64, 477] on span "Plan usage" at bounding box center [83, 479] width 59 height 11
